Goal: Transaction & Acquisition: Purchase product/service

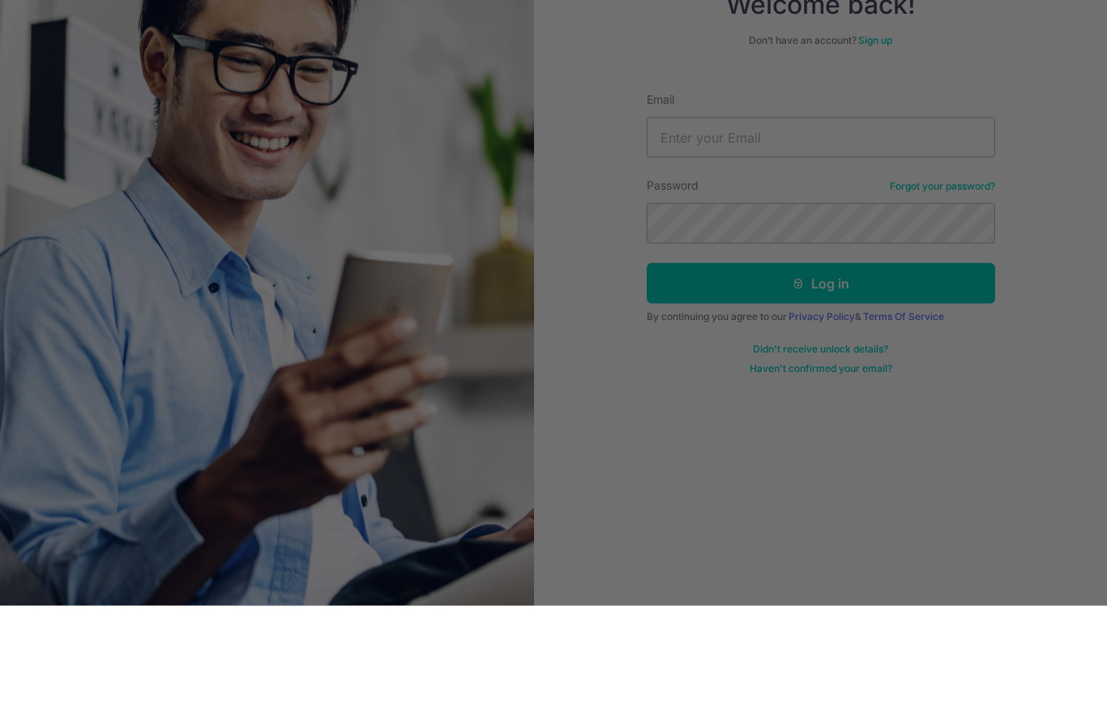
scroll to position [66, 0]
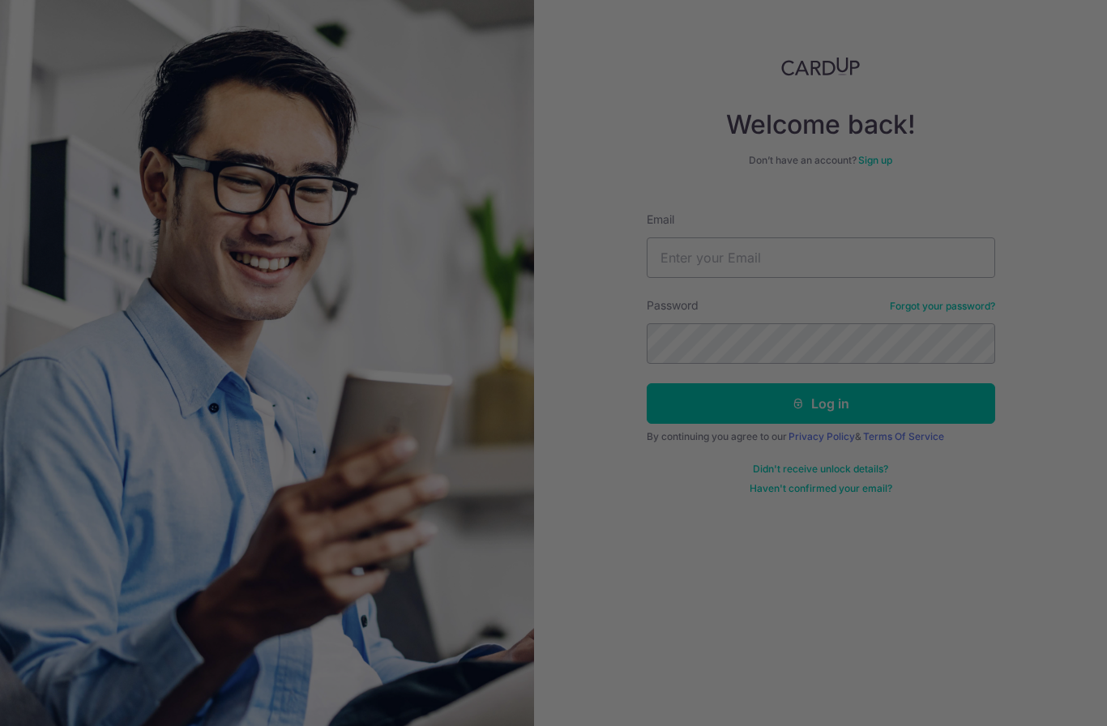
click at [713, 537] on div at bounding box center [559, 367] width 1119 height 734
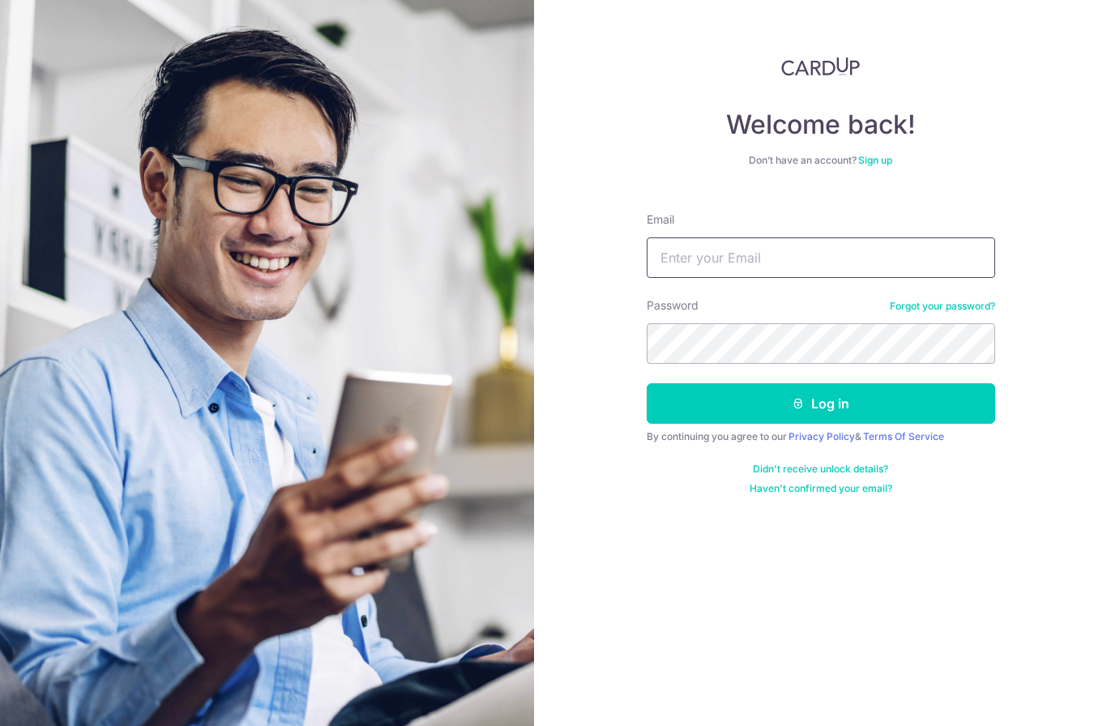
click at [807, 238] on input "Email" at bounding box center [821, 258] width 349 height 41
type input "kokchian@gmail.com"
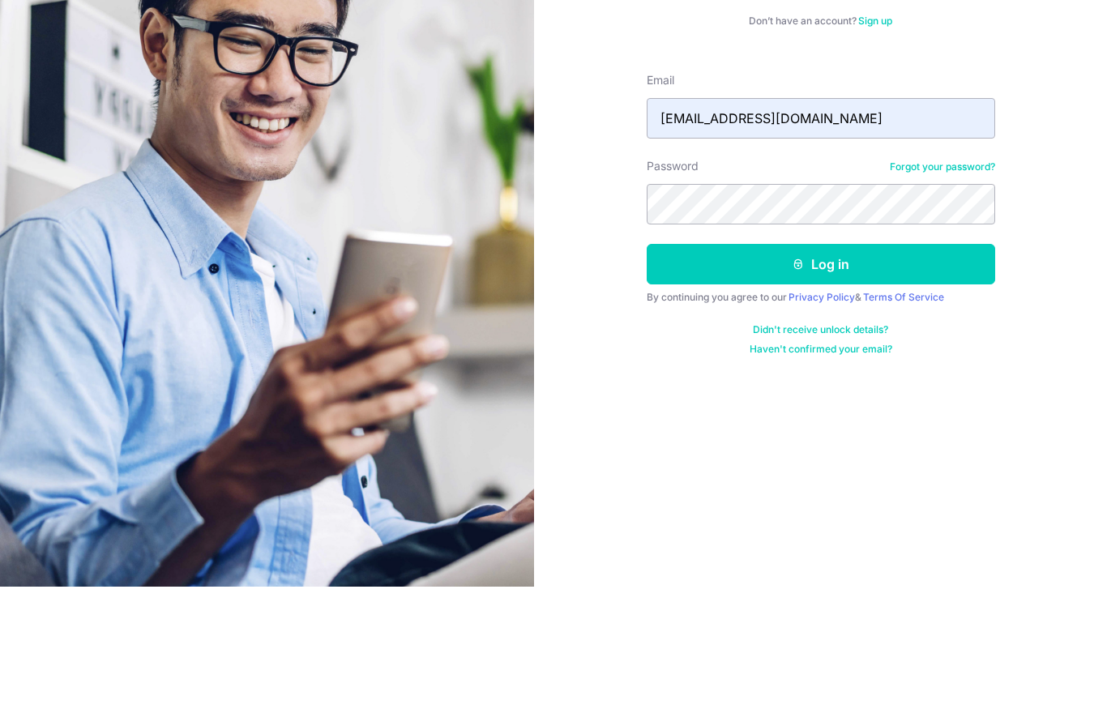
click at [845, 383] on button "Log in" at bounding box center [821, 403] width 349 height 41
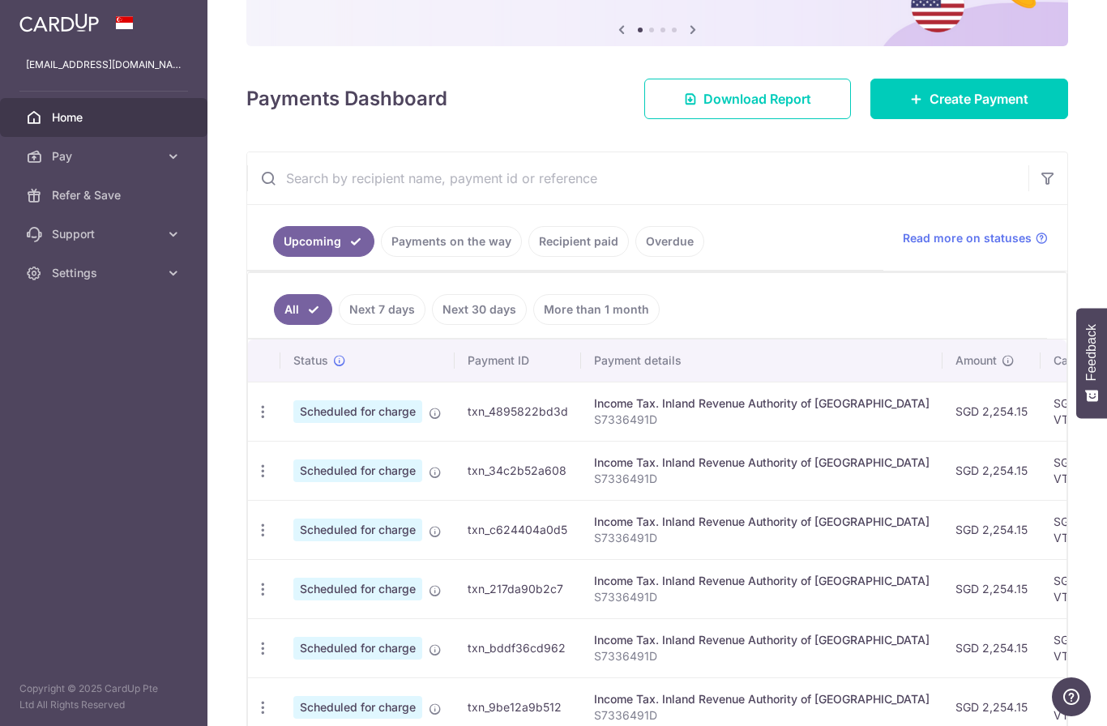
scroll to position [162, 0]
click at [996, 108] on span "Create Payment" at bounding box center [979, 97] width 99 height 19
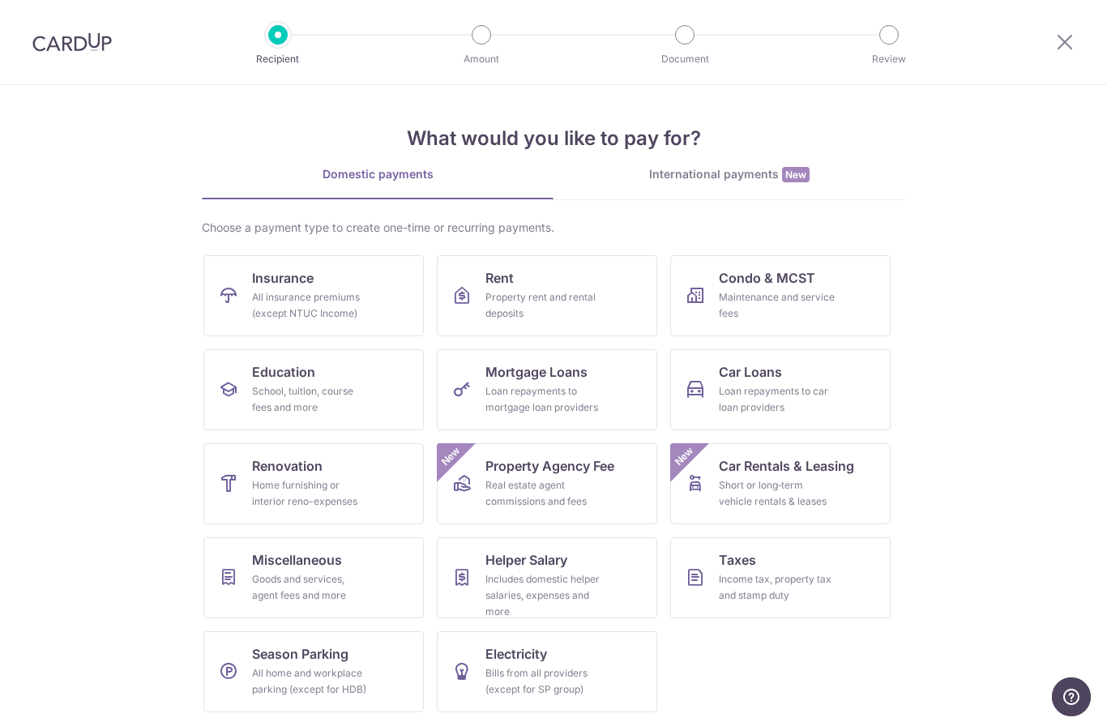
click at [853, 387] on link "Car Loans Loan repayments to car loan providers" at bounding box center [780, 389] width 220 height 81
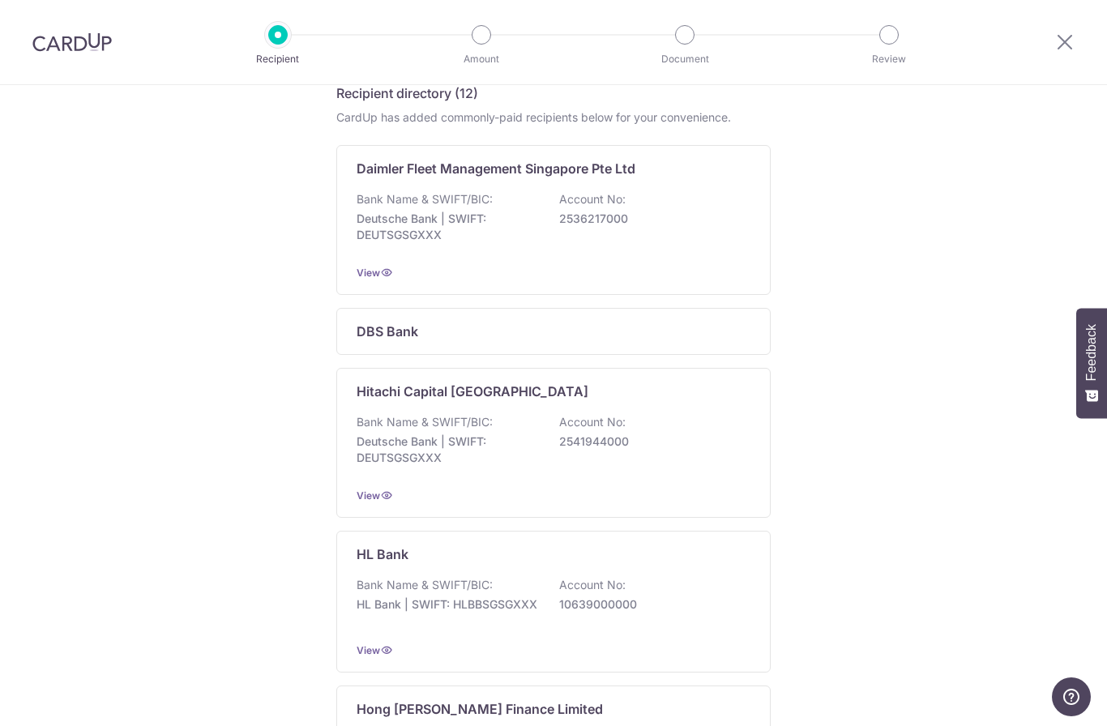
scroll to position [276, 0]
click at [712, 336] on div "DBS Bank" at bounding box center [544, 332] width 374 height 19
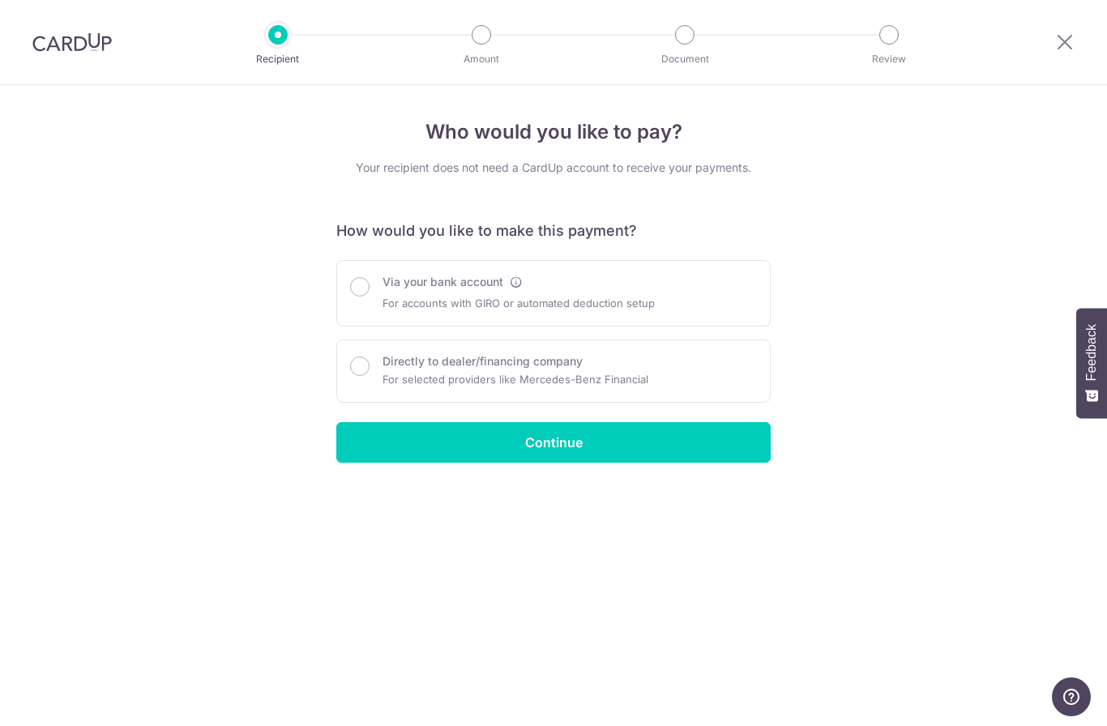
click at [371, 288] on div "Via your bank account For accounts with GIRO or automated deduction setup" at bounding box center [553, 293] width 407 height 39
radio input "true"
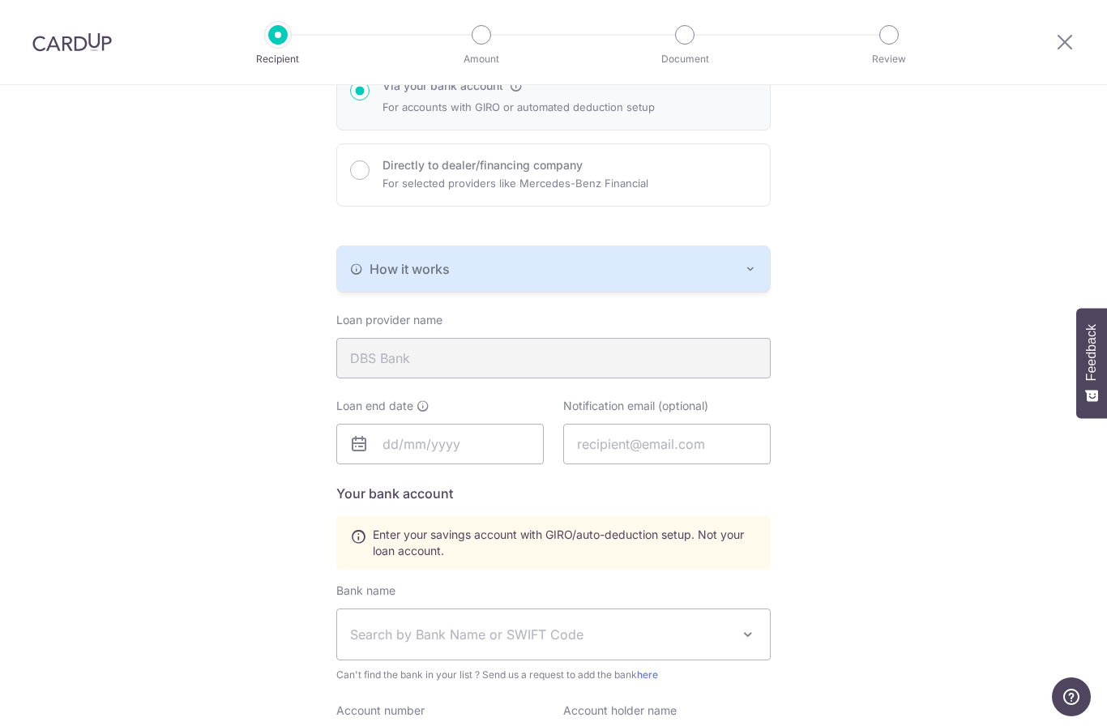
scroll to position [205, 0]
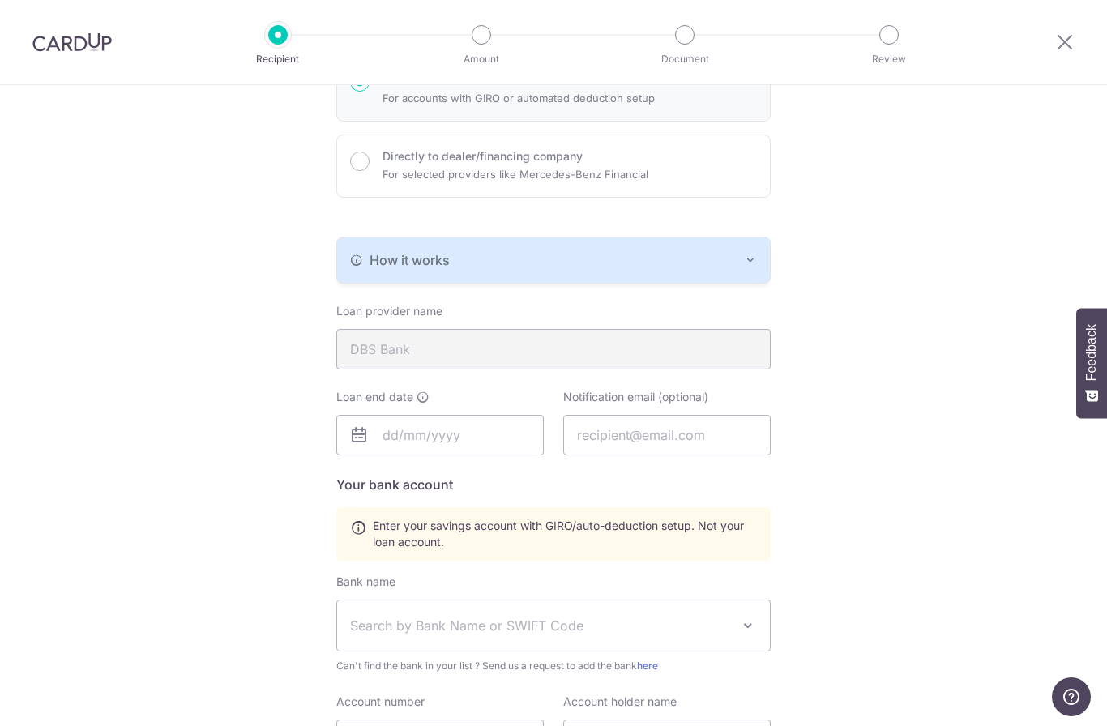
click at [743, 270] on div "How it works" at bounding box center [553, 259] width 407 height 19
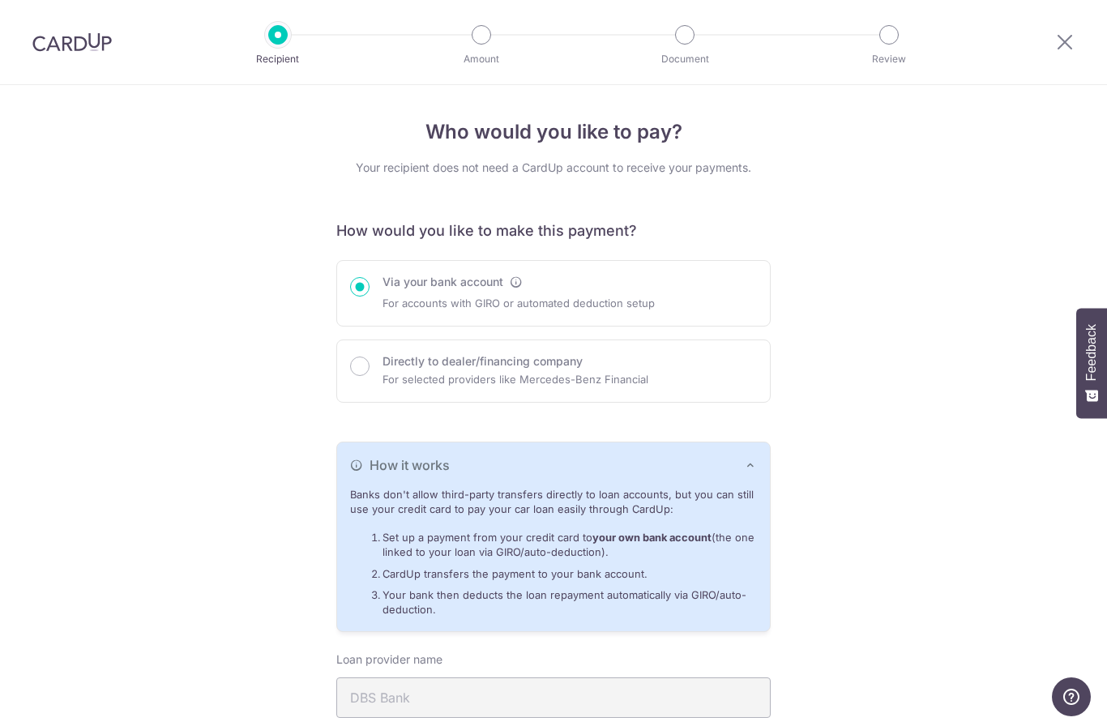
scroll to position [0, 0]
click at [363, 368] on input "Directly to dealer/financing company" at bounding box center [359, 366] width 19 height 19
radio input "true"
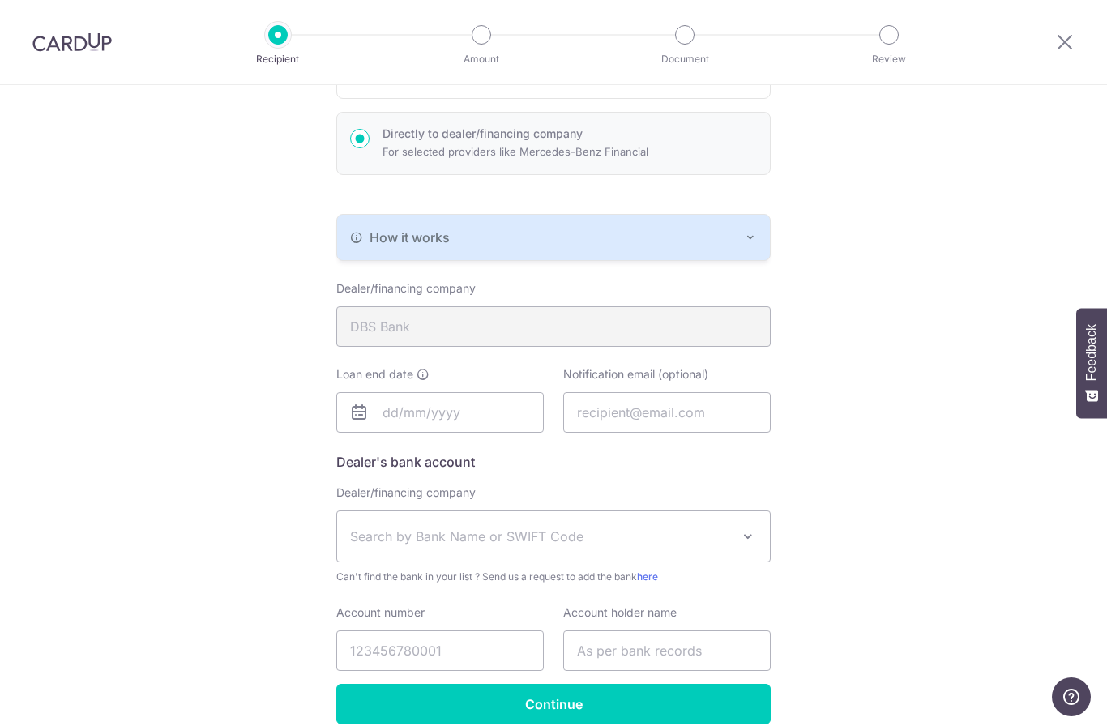
scroll to position [238, 0]
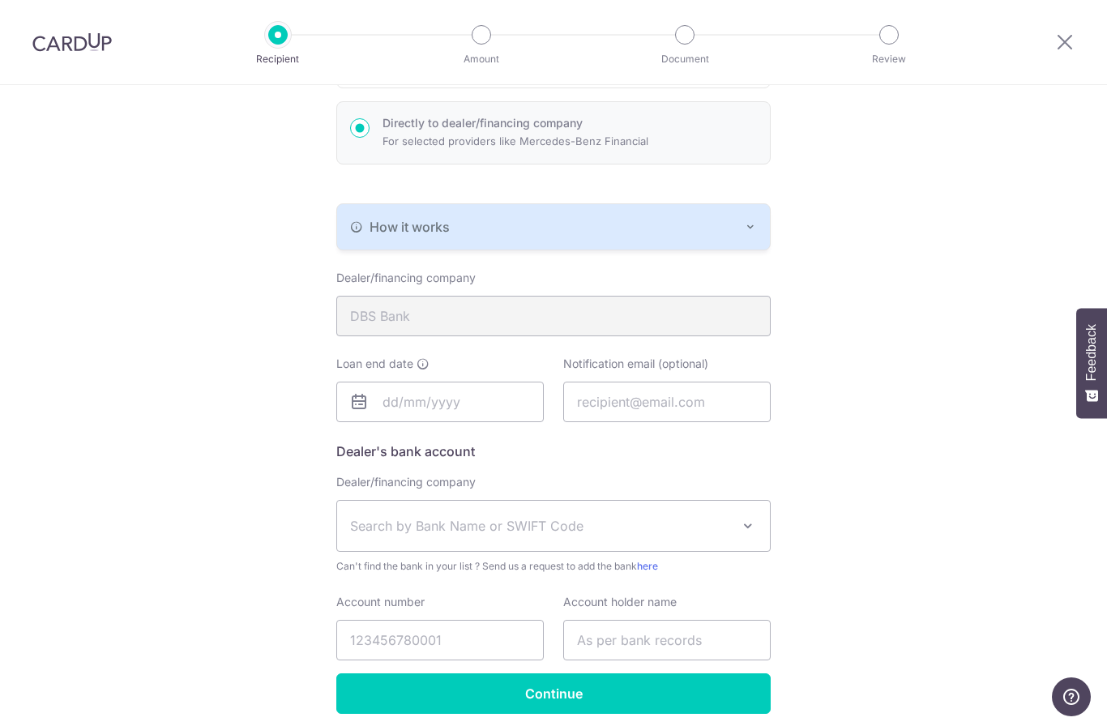
click at [744, 232] on icon "button" at bounding box center [750, 226] width 13 height 13
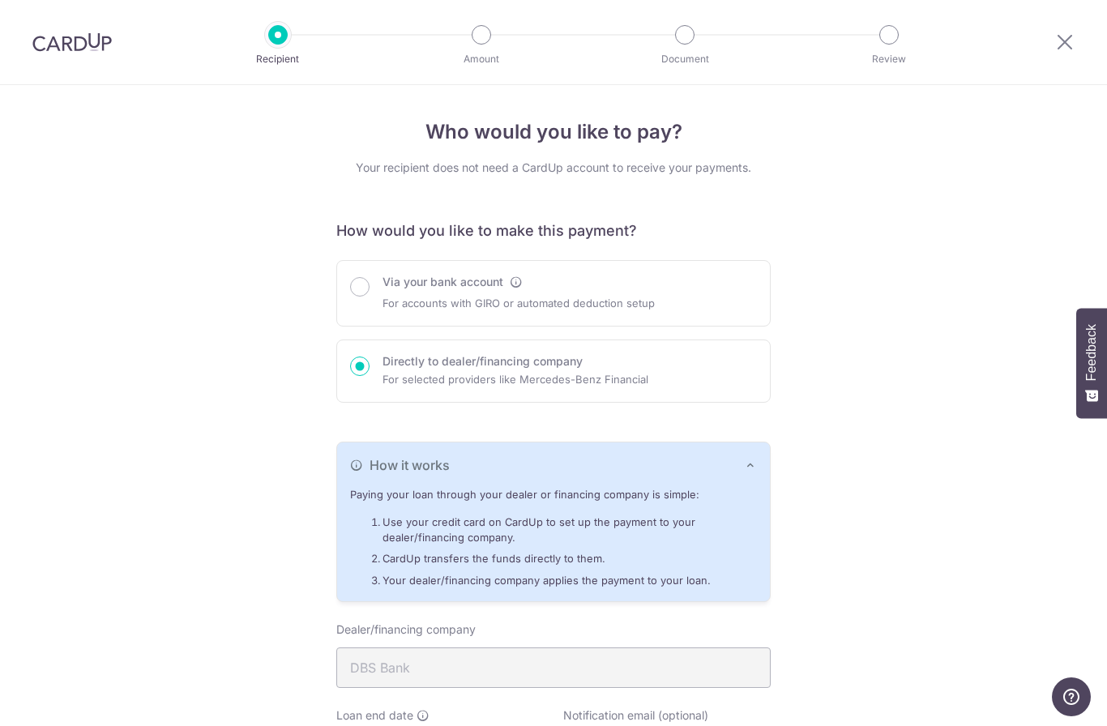
scroll to position [0, 0]
click at [1059, 39] on icon at bounding box center [1064, 42] width 19 height 20
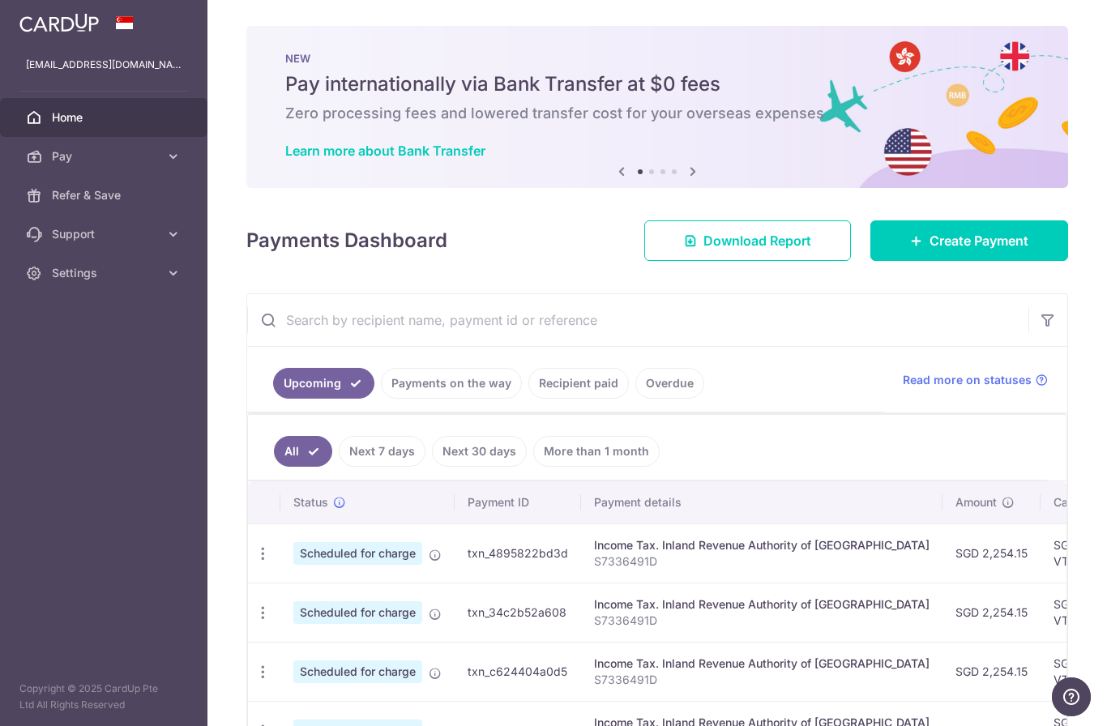
click at [0, 0] on icon "button" at bounding box center [0, 0] width 0 height 0
click at [169, 270] on icon at bounding box center [173, 273] width 16 height 16
click at [76, 356] on span "Logout" at bounding box center [105, 351] width 107 height 16
